Goal: Transaction & Acquisition: Purchase product/service

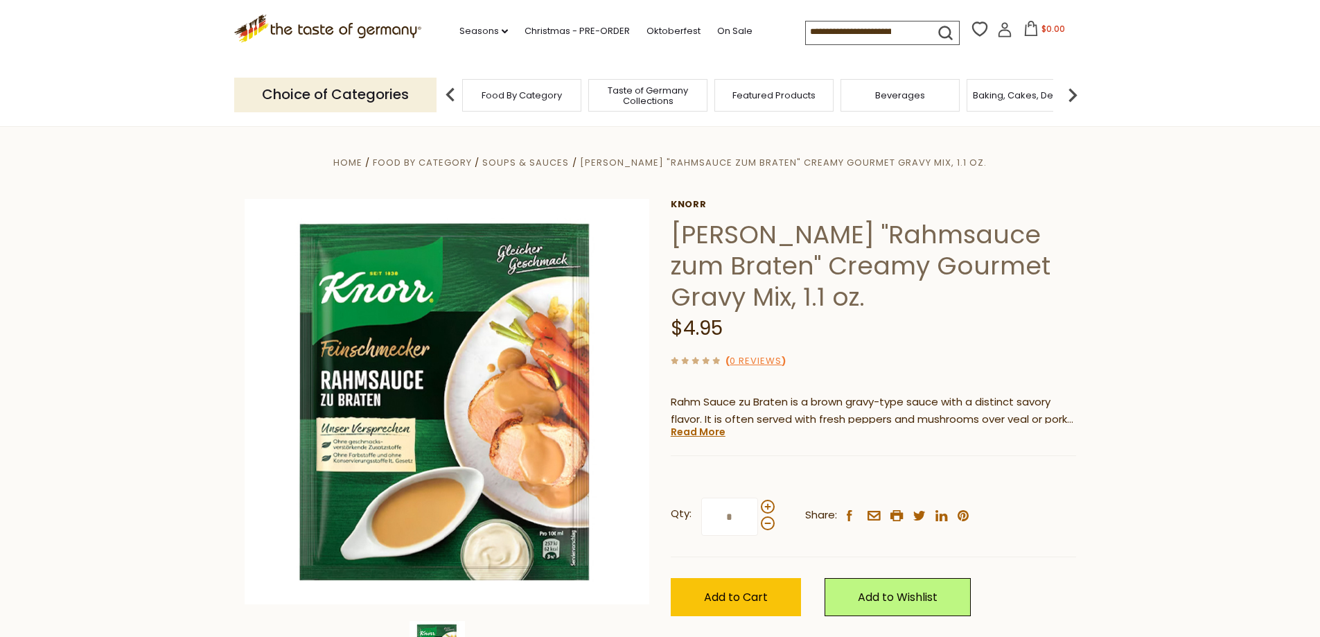
click at [1201, 321] on section "Home Food By Category Soups & Sauces [PERSON_NAME] "Rahmsauce zum Braten" Cream…" at bounding box center [660, 434] width 1320 height 617
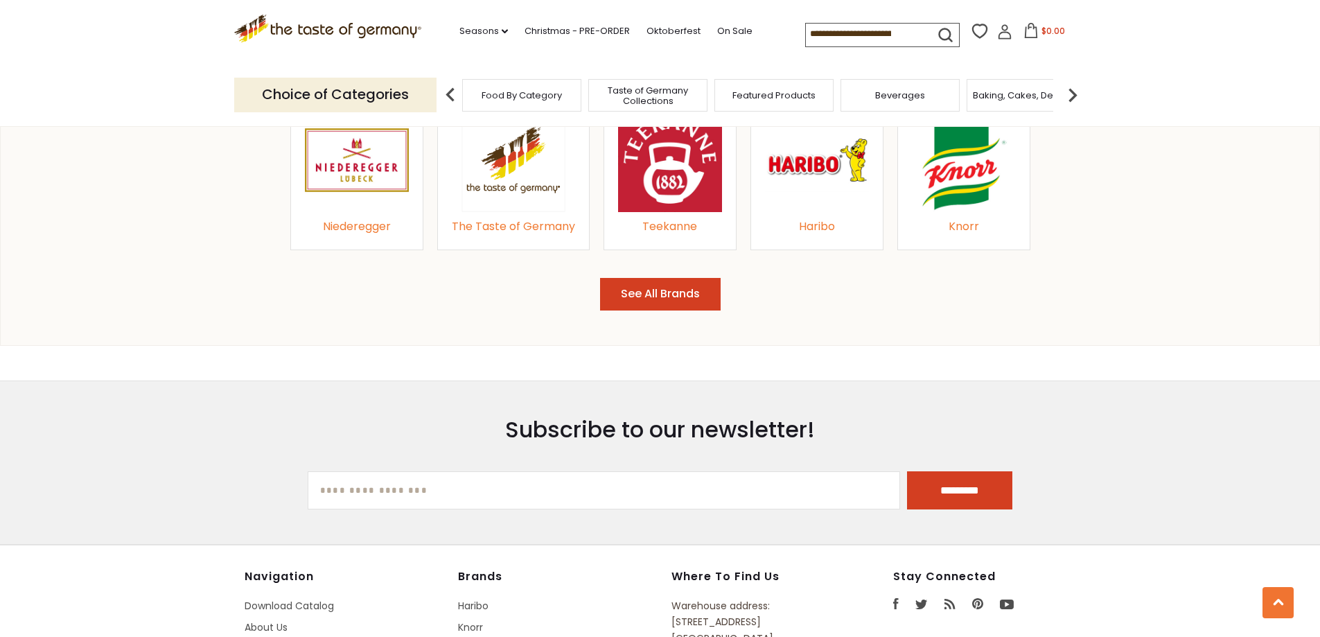
scroll to position [1386, 0]
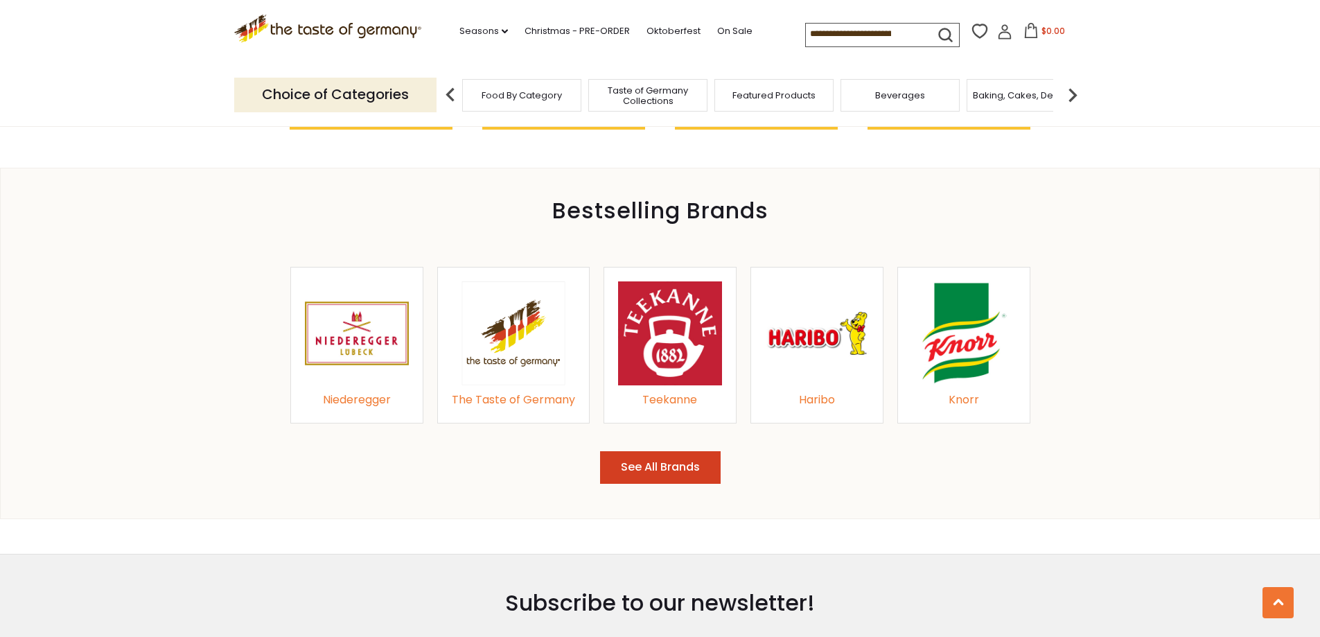
click at [966, 349] on img at bounding box center [964, 333] width 104 height 104
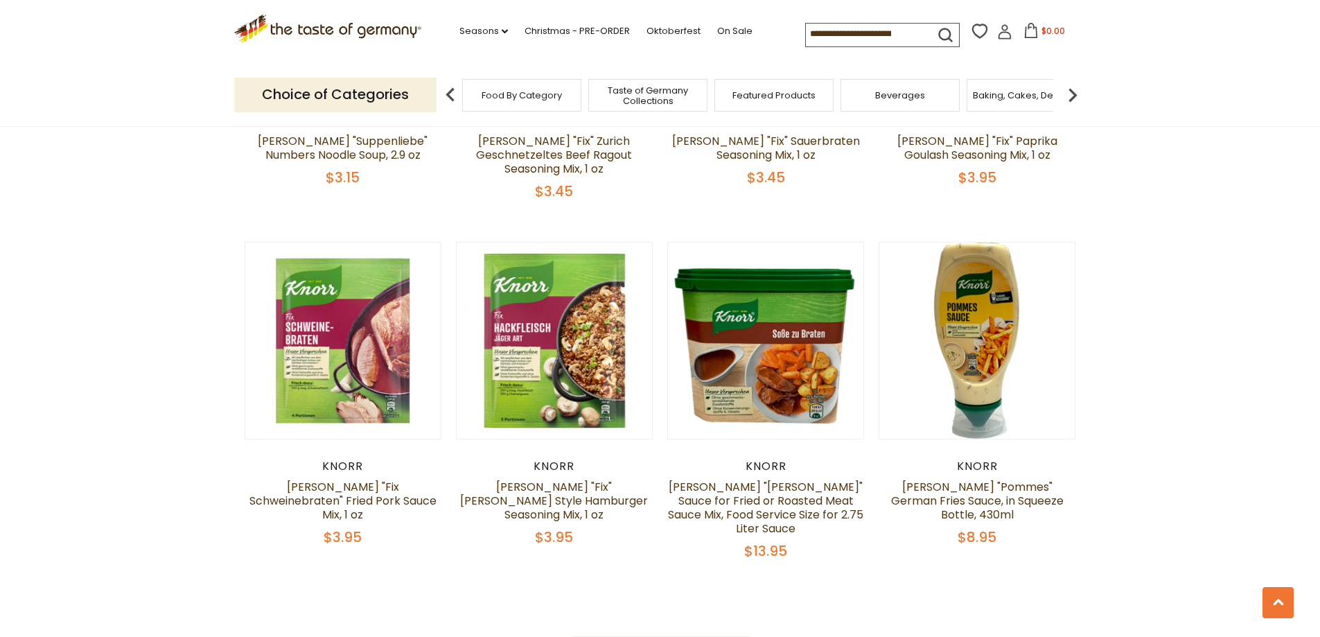
scroll to position [2979, 0]
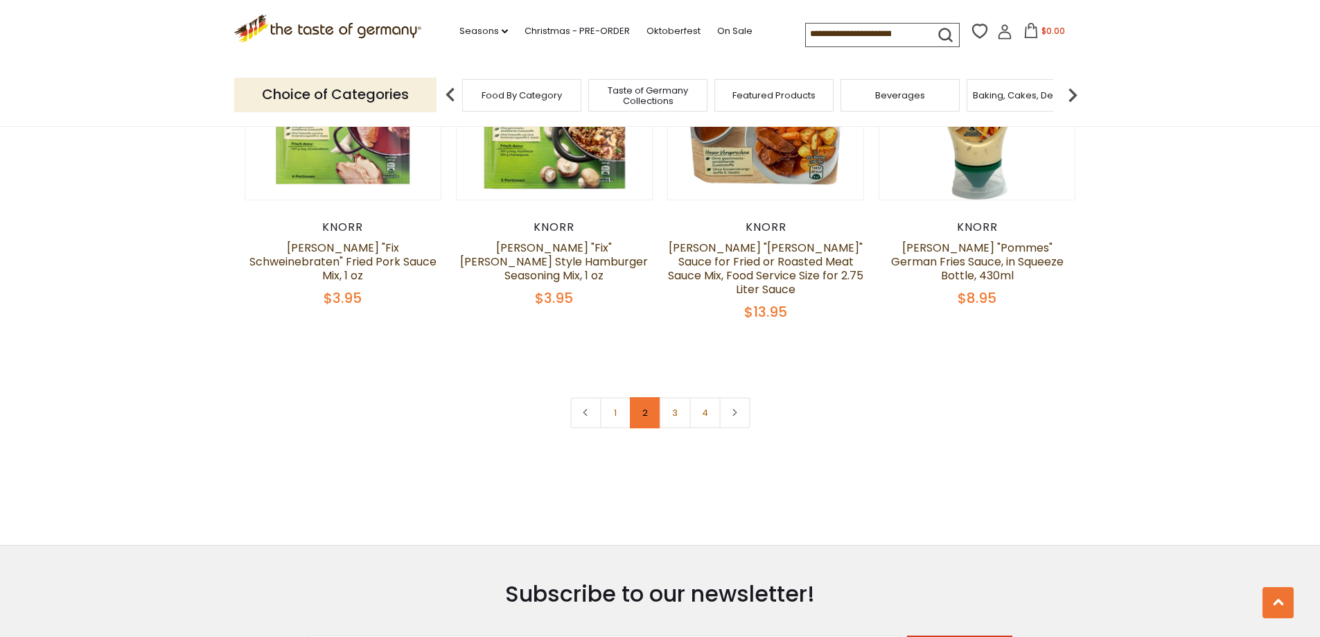
click at [644, 397] on link "2" at bounding box center [645, 412] width 31 height 31
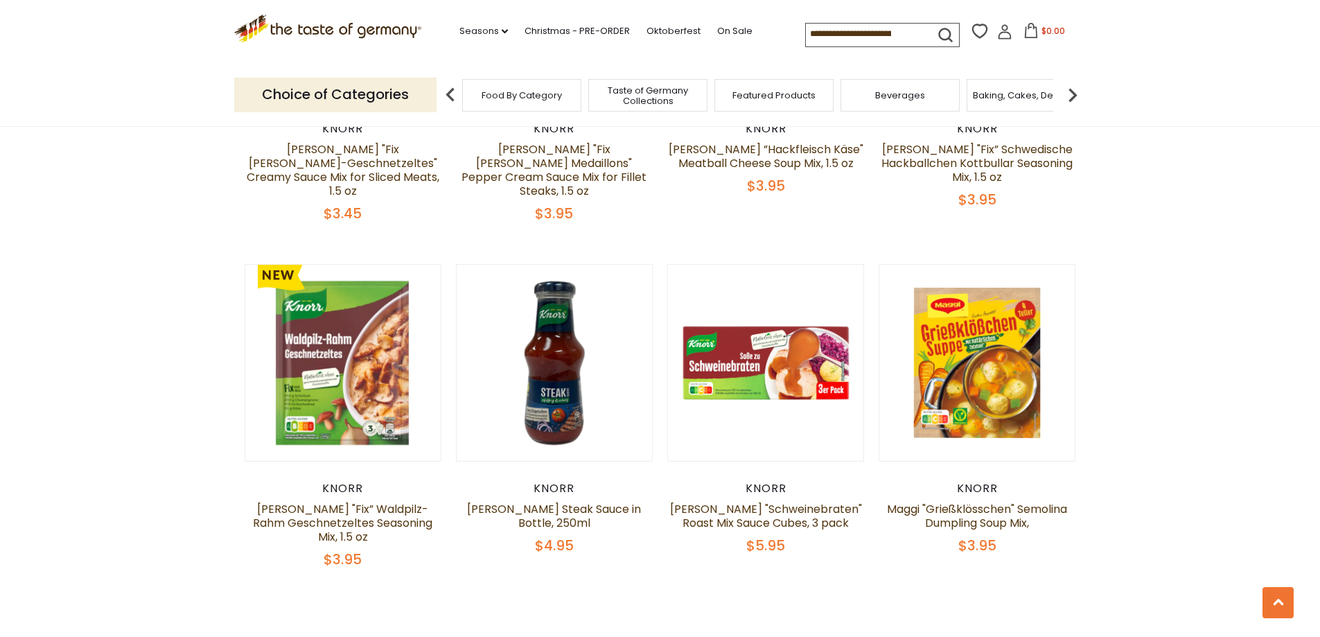
scroll to position [2953, 0]
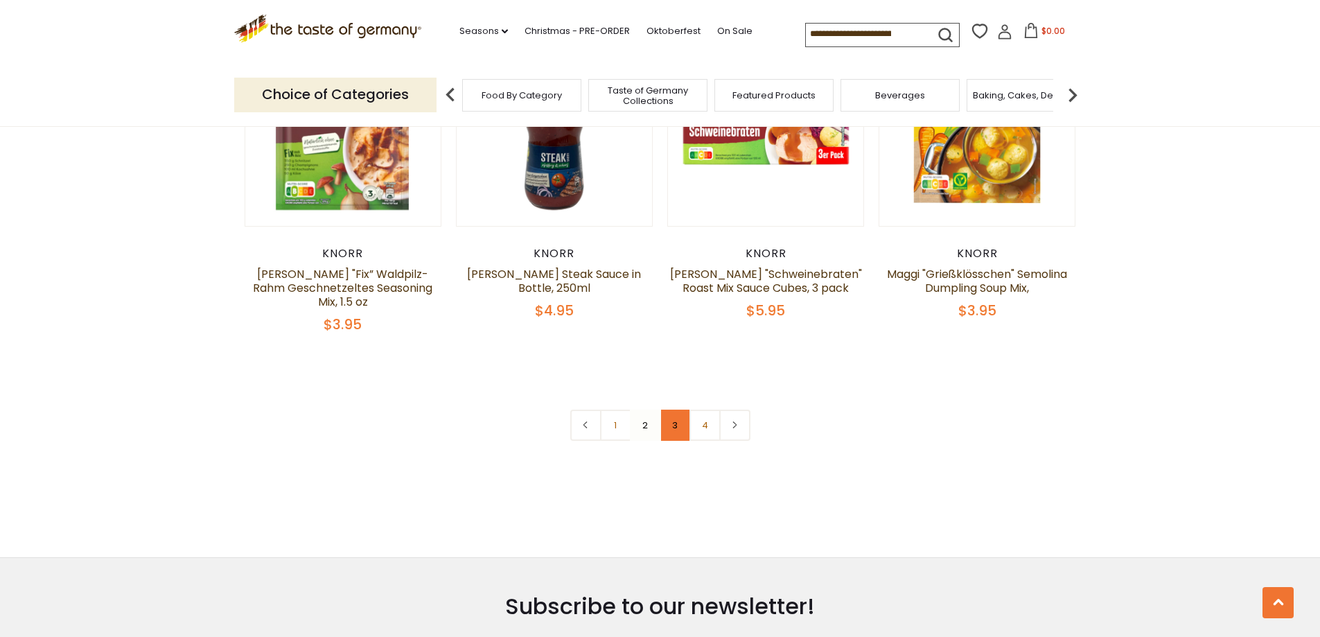
click at [680, 409] on link "3" at bounding box center [675, 424] width 31 height 31
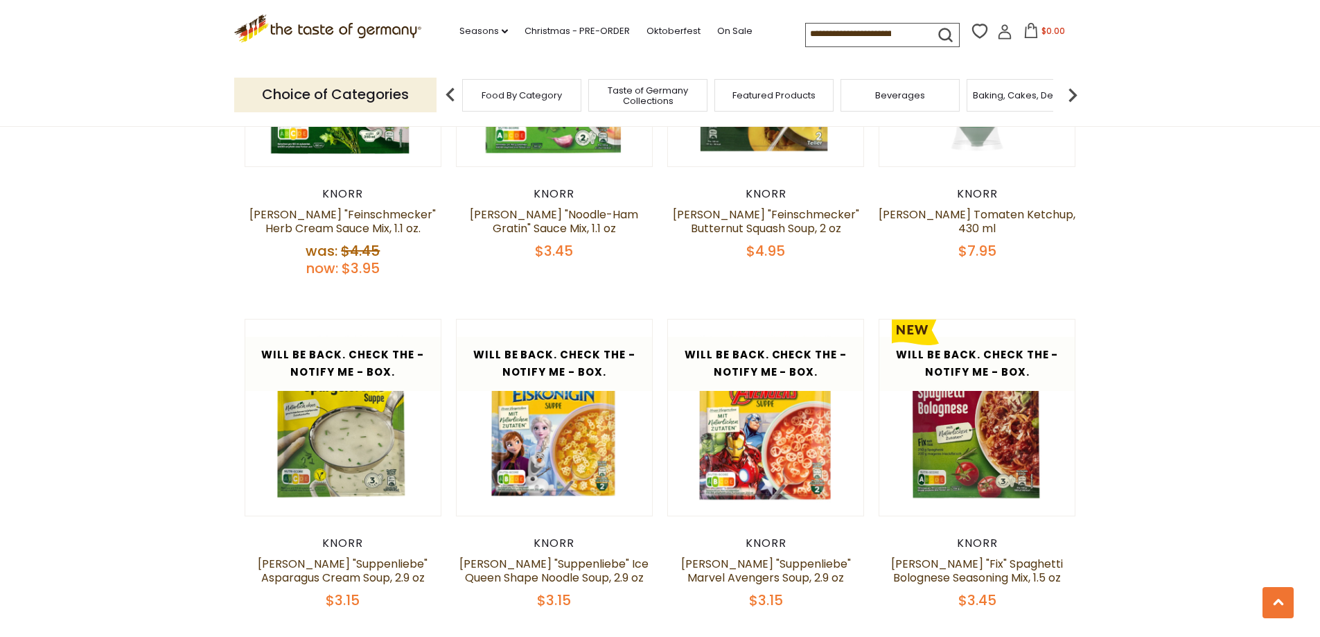
scroll to position [2884, 0]
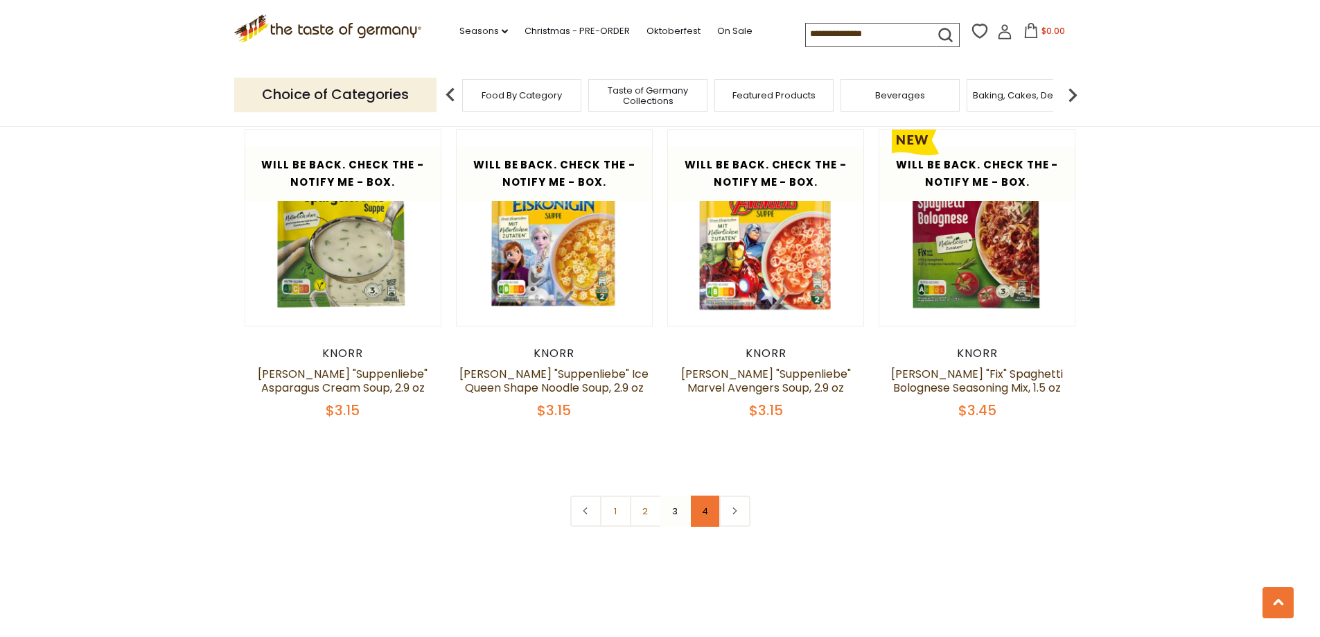
click at [706, 495] on link "4" at bounding box center [704, 510] width 31 height 31
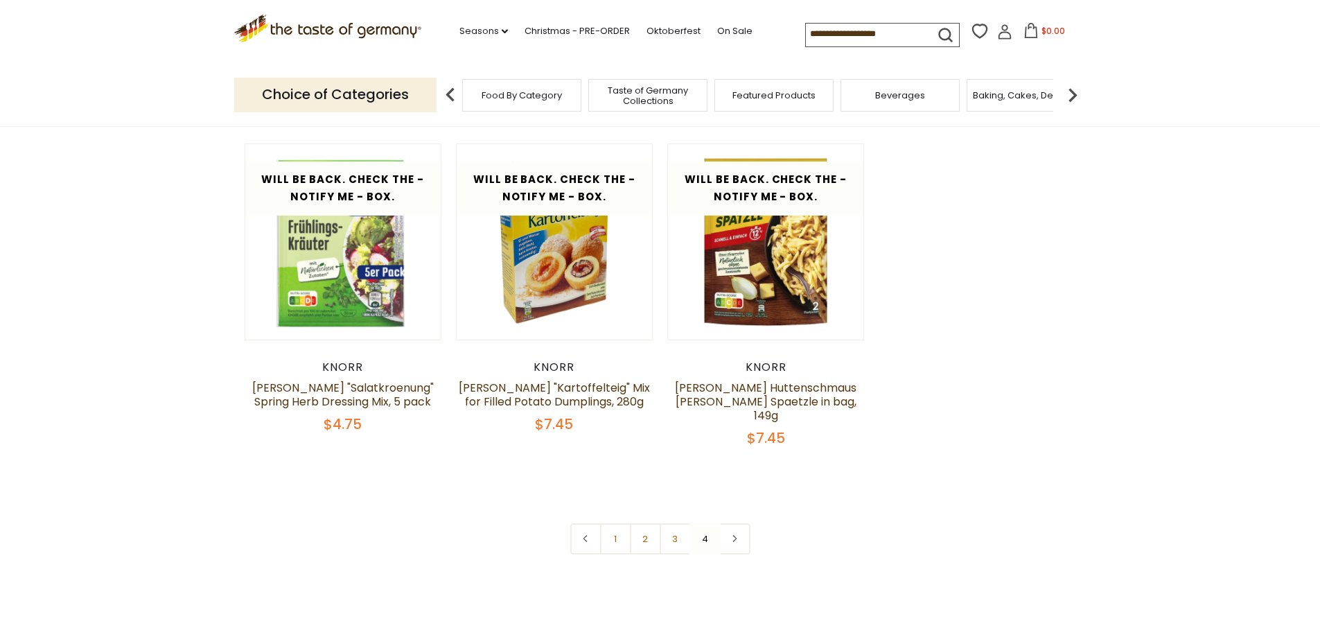
scroll to position [805, 0]
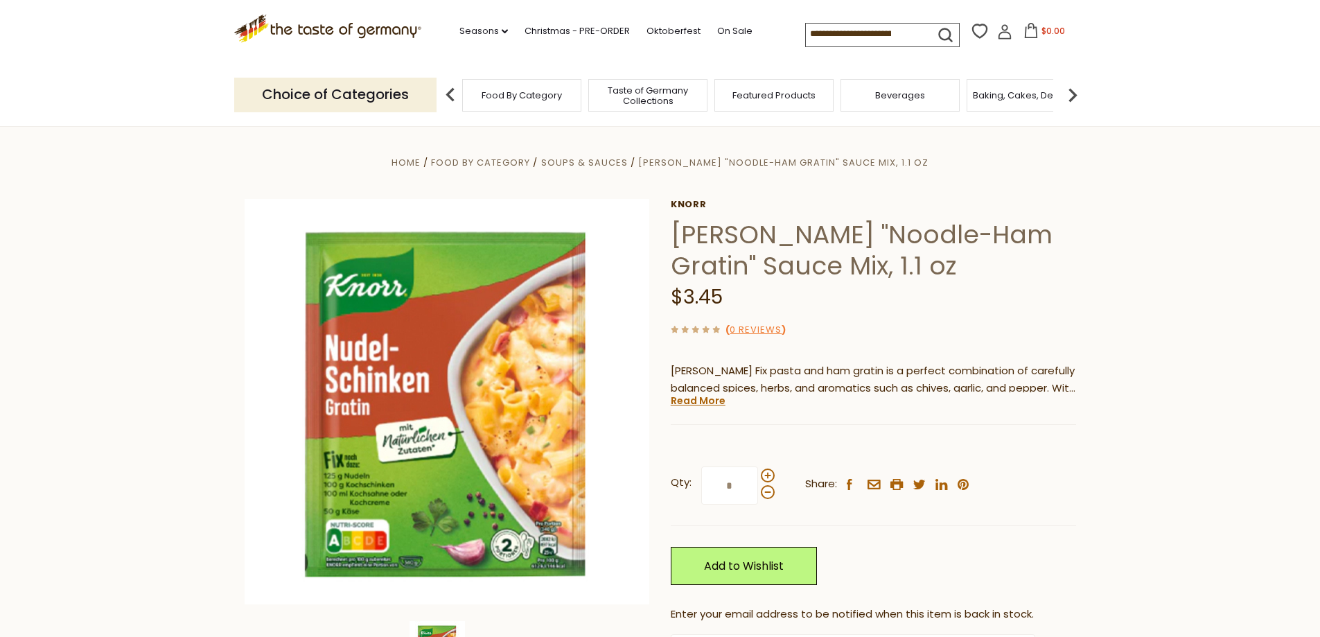
scroll to position [208, 0]
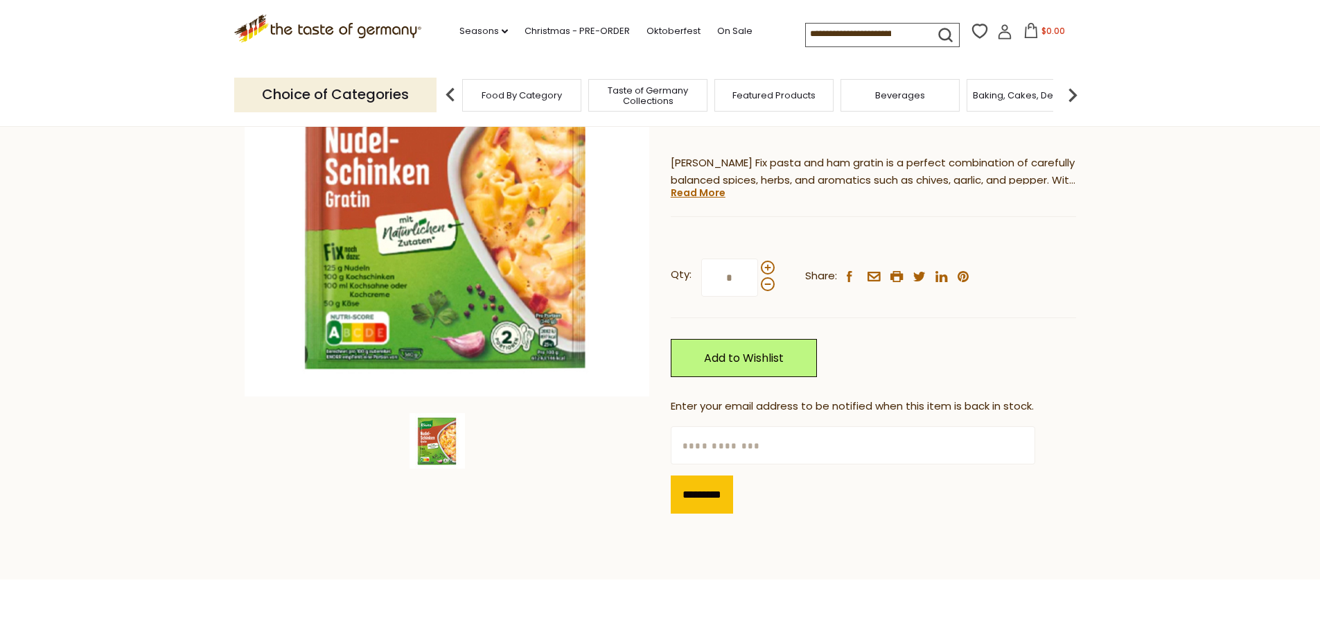
drag, startPoint x: 689, startPoint y: 193, endPoint x: 705, endPoint y: 209, distance: 21.6
click at [690, 193] on link "Read More" at bounding box center [698, 193] width 55 height 14
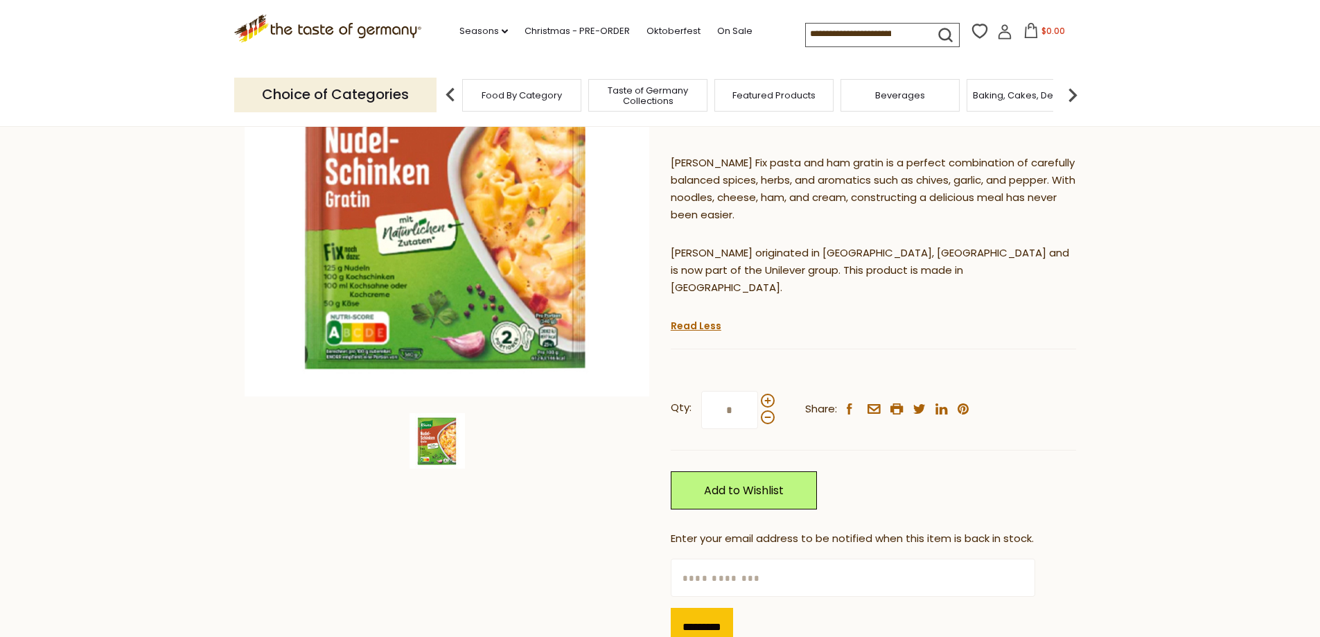
click at [1261, 351] on section "Home Food By Category Soups & Sauces Knorr "Noodle-Ham Gratin" Sauce Mix, 1.1 o…" at bounding box center [660, 314] width 1320 height 793
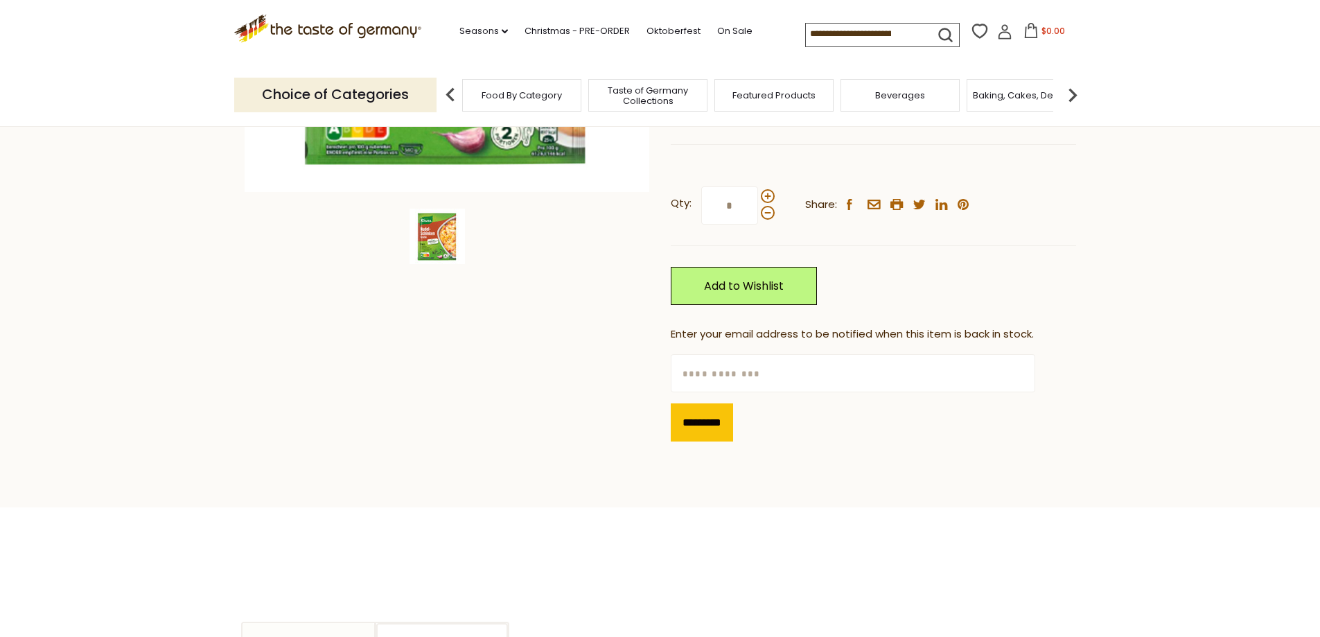
scroll to position [139, 0]
